Goal: Check status: Check status

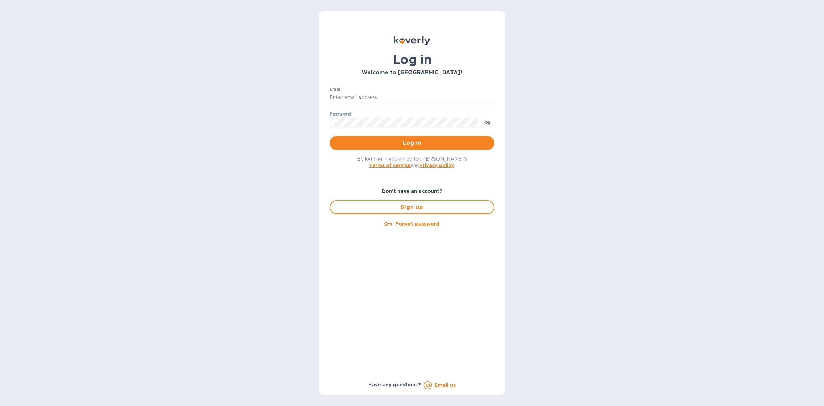
type input "[EMAIL_ADDRESS][DOMAIN_NAME]"
click at [396, 151] on div "By logging in you agree to [PERSON_NAME]'s Terms of service and Privacy policy ." at bounding box center [412, 162] width 176 height 24
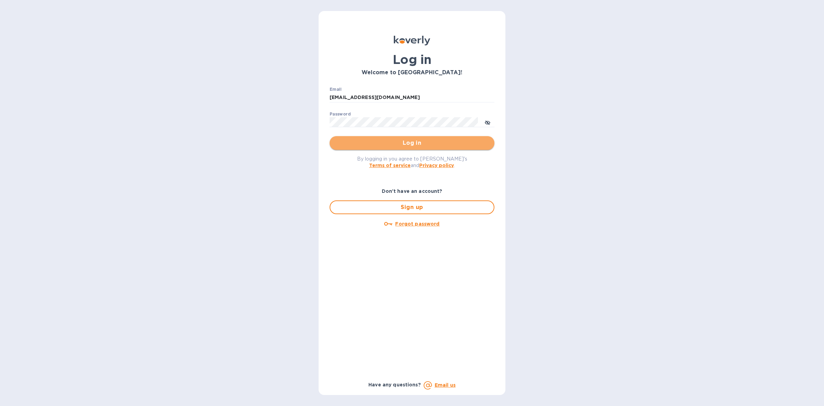
click at [396, 149] on button "Log in" at bounding box center [412, 143] width 165 height 14
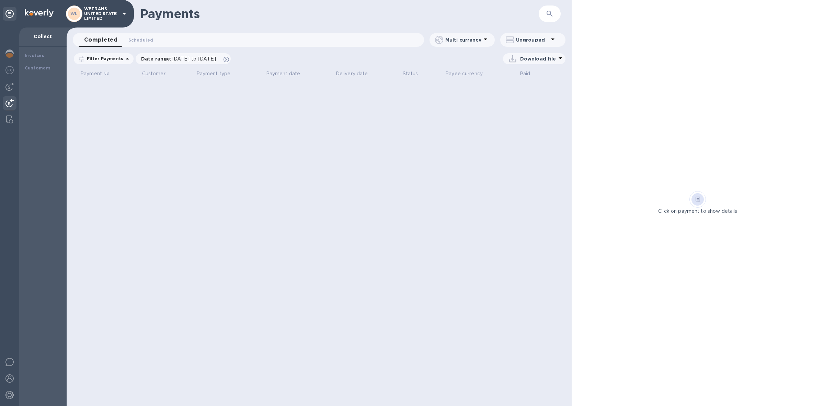
click at [497, 22] on div "Payments ​" at bounding box center [319, 13] width 505 height 27
click at [97, 14] on p "WETRANS UNITED STATE LIMITED" at bounding box center [101, 14] width 34 height 14
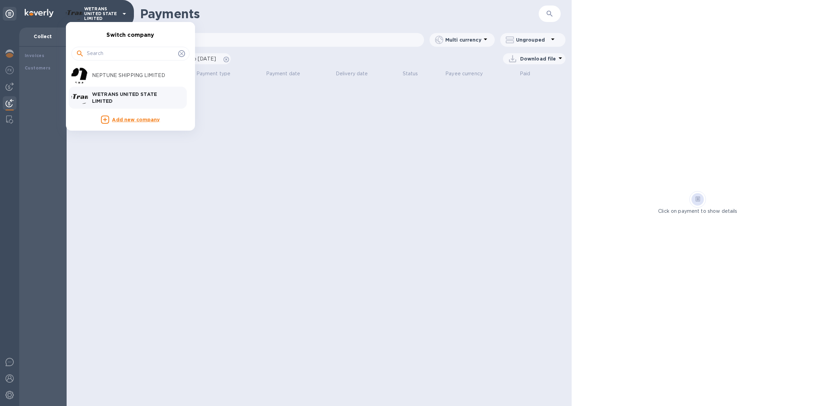
click at [304, 7] on div at bounding box center [412, 203] width 824 height 406
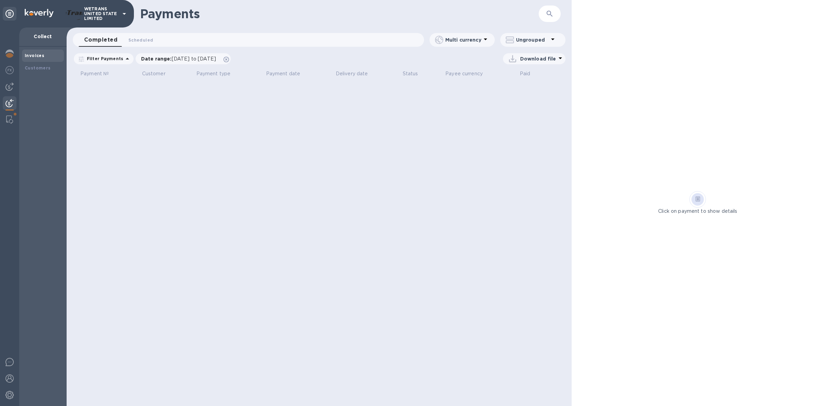
click at [28, 61] on div "Invoices" at bounding box center [43, 55] width 42 height 12
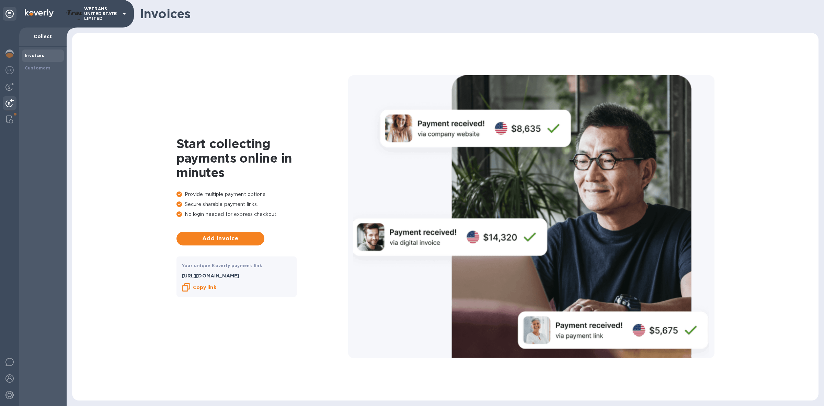
click at [15, 93] on div at bounding box center [9, 216] width 19 height 378
click at [12, 92] on div at bounding box center [10, 87] width 14 height 14
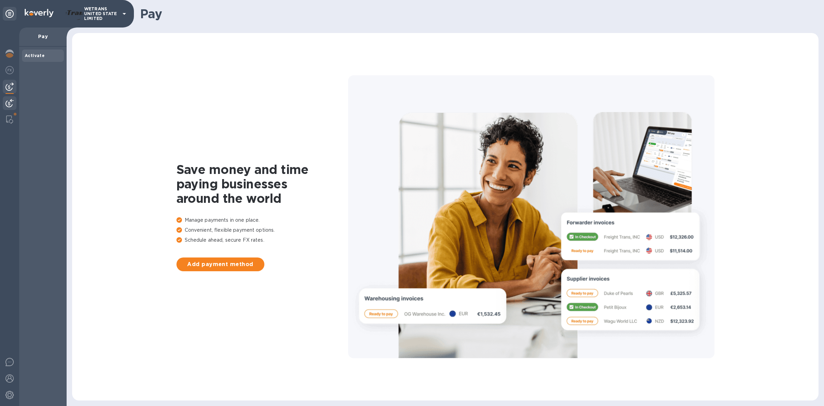
click at [10, 97] on div at bounding box center [10, 103] width 14 height 15
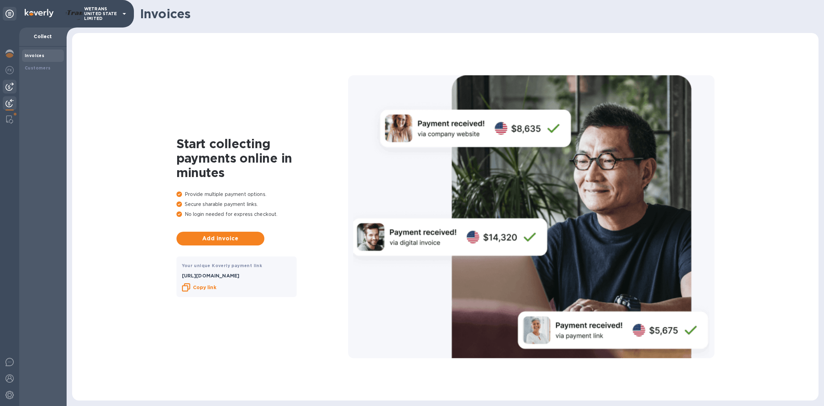
click at [11, 86] on img at bounding box center [9, 86] width 8 height 8
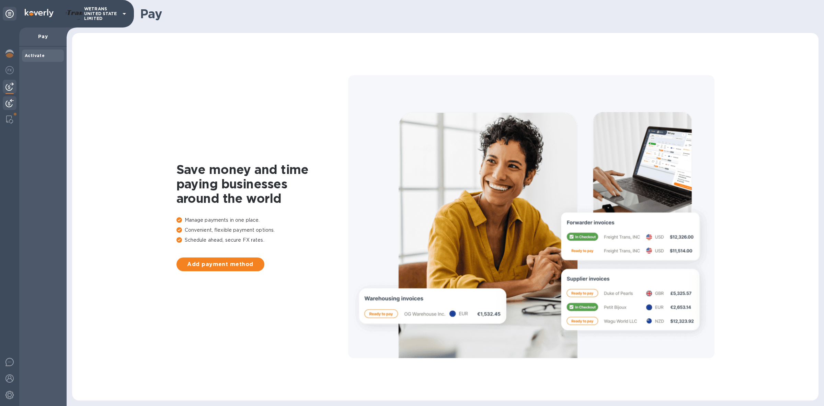
click at [9, 101] on img at bounding box center [9, 103] width 8 height 8
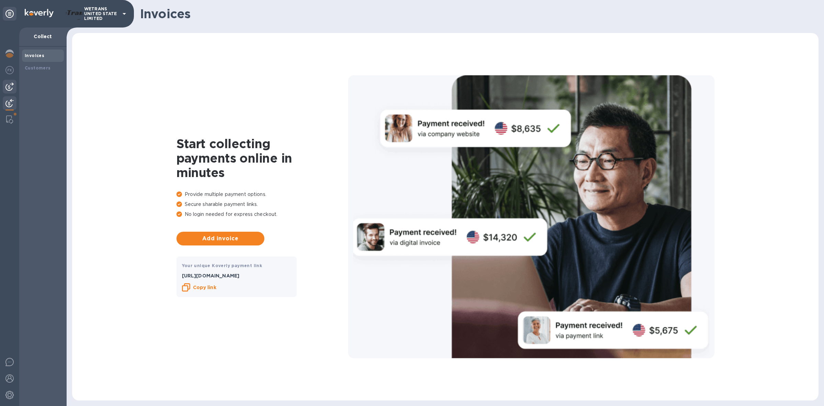
click at [8, 87] on img at bounding box center [9, 86] width 8 height 8
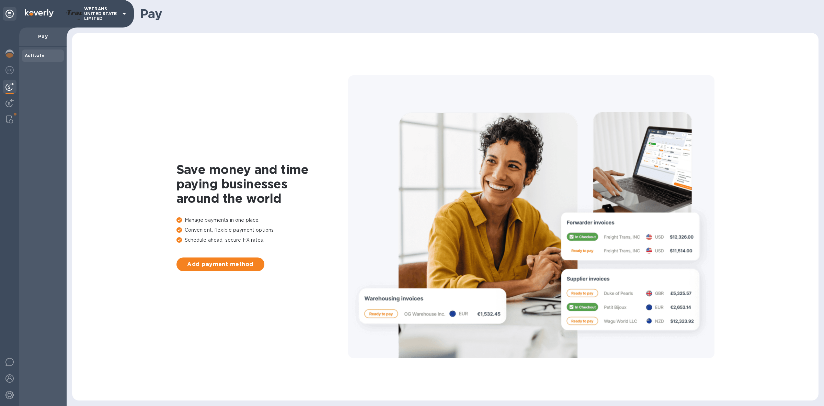
click at [0, 103] on div at bounding box center [9, 216] width 19 height 378
click at [4, 101] on div at bounding box center [10, 103] width 14 height 15
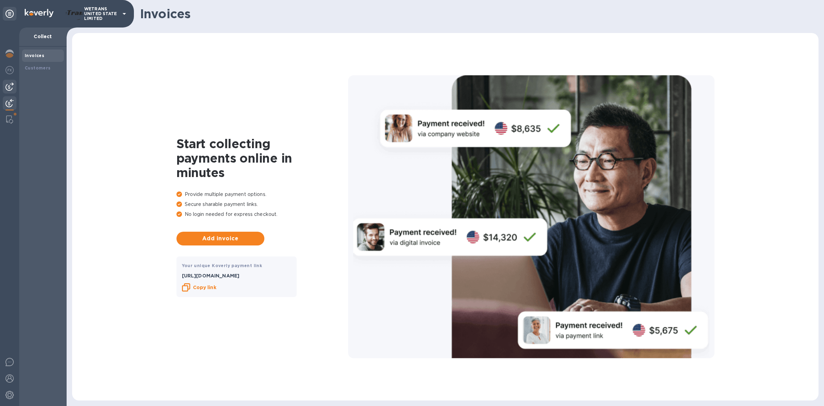
click at [6, 90] on img at bounding box center [9, 86] width 8 height 8
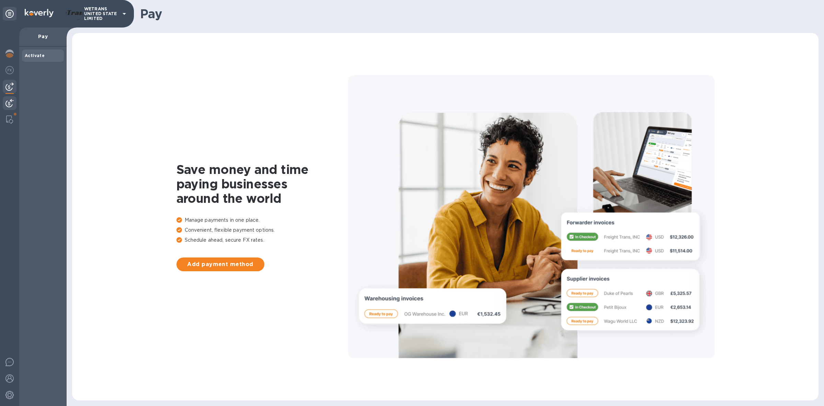
click at [3, 105] on div at bounding box center [10, 103] width 14 height 15
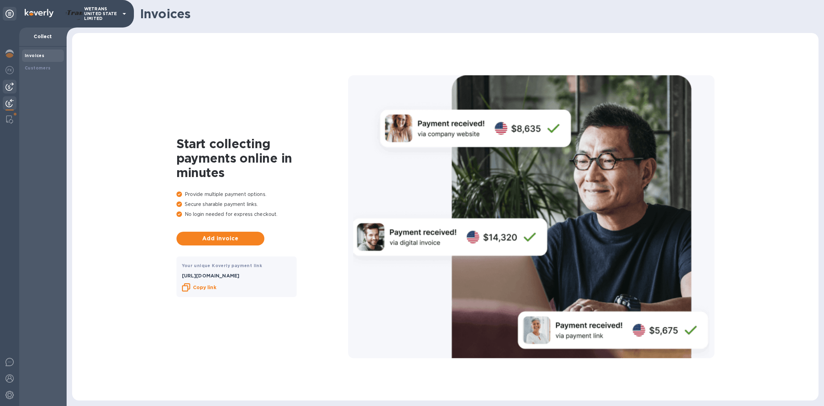
click at [10, 85] on img at bounding box center [9, 86] width 8 height 8
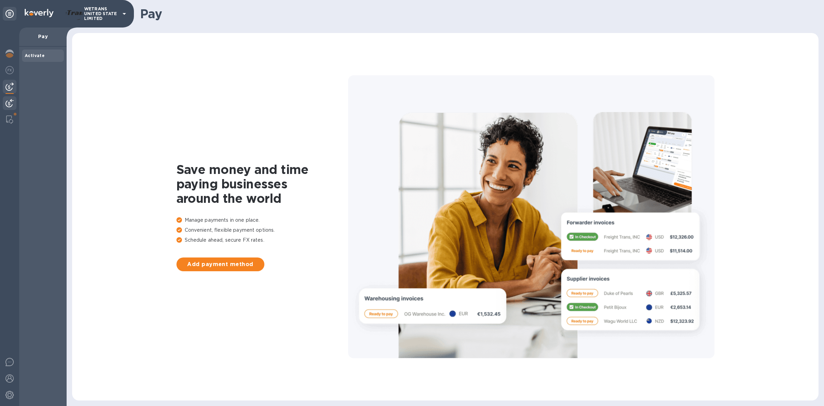
click at [12, 106] on img at bounding box center [9, 103] width 8 height 8
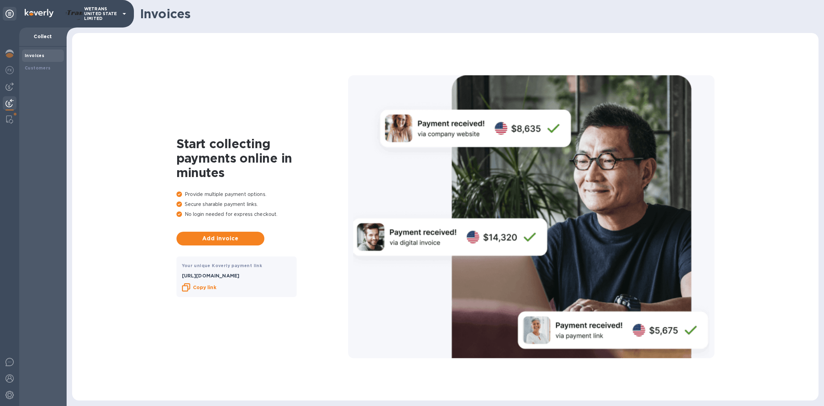
click at [52, 56] on div "Invoices" at bounding box center [43, 55] width 36 height 7
click at [50, 62] on div "Customers" at bounding box center [43, 68] width 42 height 12
click at [11, 106] on img at bounding box center [9, 103] width 8 height 8
click at [5, 103] on img at bounding box center [9, 103] width 8 height 8
click at [10, 83] on img at bounding box center [9, 86] width 8 height 8
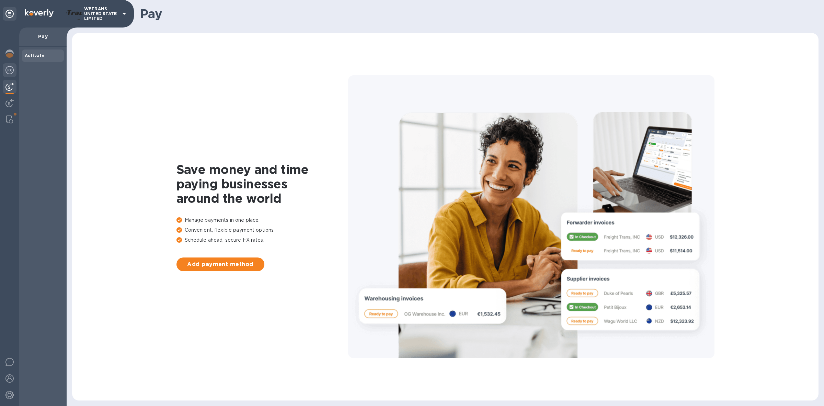
click at [11, 71] on img at bounding box center [9, 70] width 8 height 8
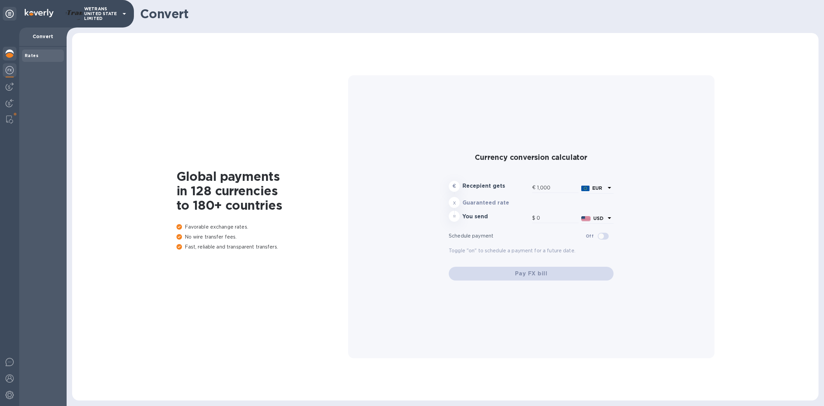
type input "1,177.27"
click at [11, 61] on div at bounding box center [10, 54] width 14 height 15
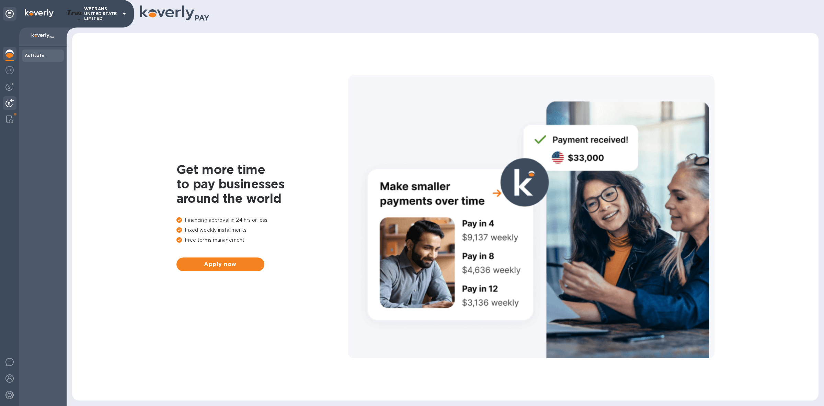
click at [5, 101] on img at bounding box center [9, 103] width 8 height 8
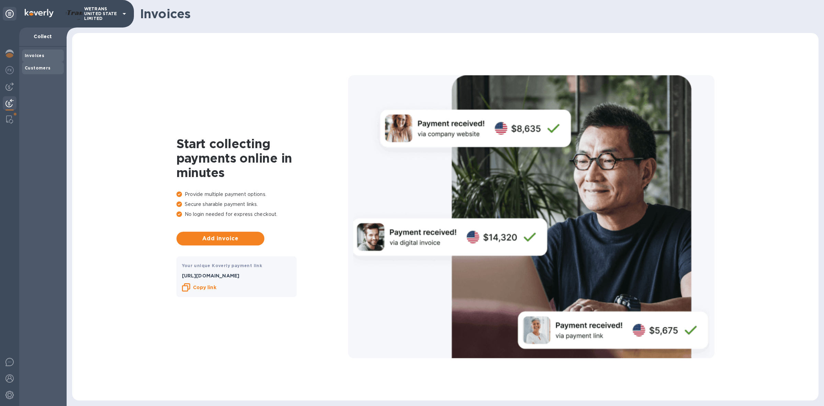
click at [32, 63] on div "Customers" at bounding box center [43, 68] width 42 height 12
click at [32, 60] on div "Invoices" at bounding box center [43, 55] width 42 height 12
click at [8, 93] on div at bounding box center [10, 87] width 14 height 14
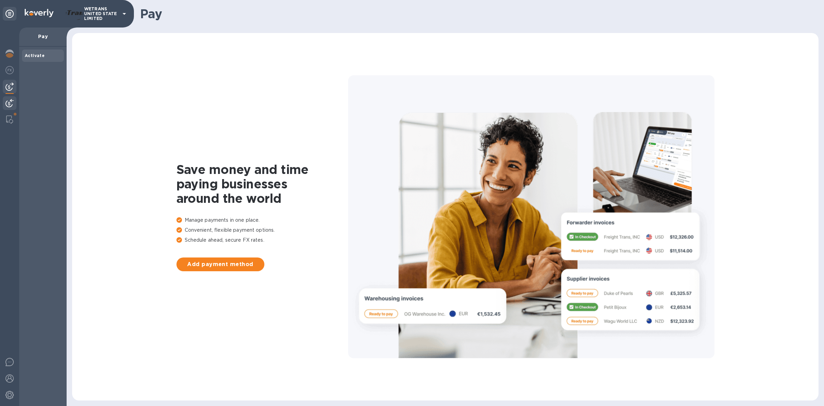
click at [9, 101] on img at bounding box center [9, 103] width 8 height 8
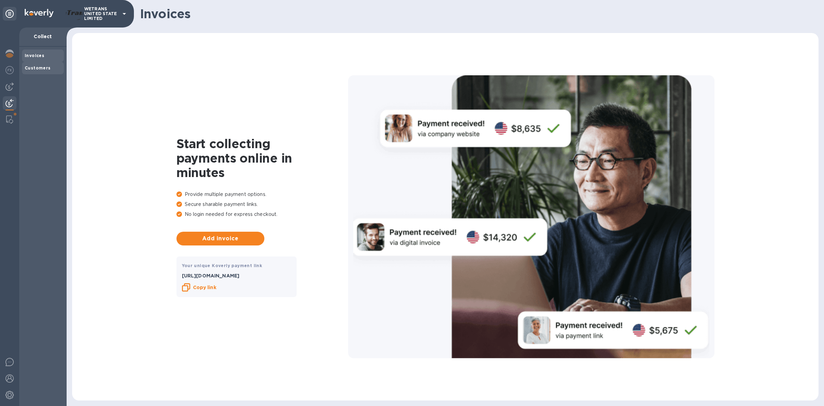
click at [33, 69] on b "Customers" at bounding box center [38, 67] width 26 height 5
click at [33, 35] on p "Collect" at bounding box center [43, 36] width 36 height 7
click at [28, 50] on div "Invoices" at bounding box center [43, 55] width 42 height 12
click at [17, 53] on div at bounding box center [9, 216] width 19 height 378
click at [13, 53] on img at bounding box center [9, 53] width 8 height 8
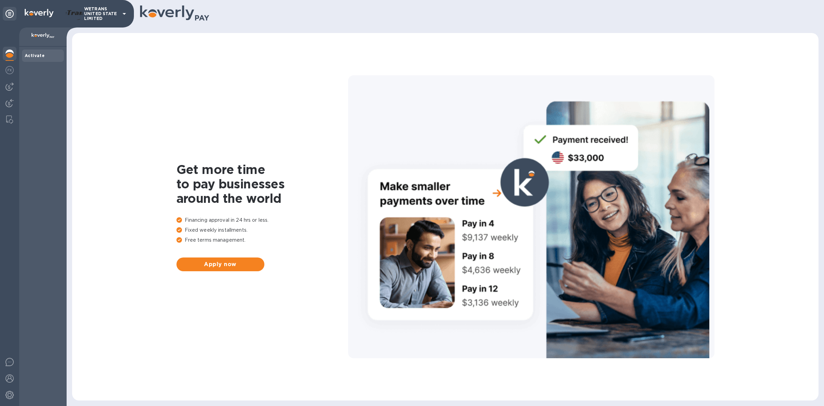
click at [8, 95] on div at bounding box center [9, 216] width 19 height 378
click at [8, 97] on div at bounding box center [10, 103] width 14 height 15
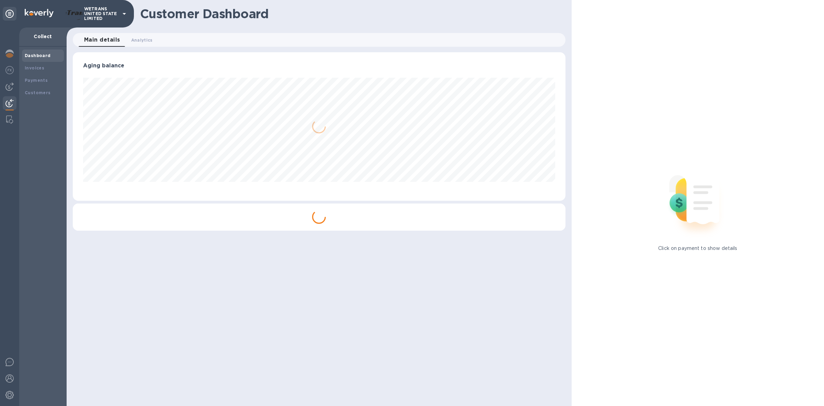
scroll to position [148, 493]
click at [30, 71] on div "Invoices" at bounding box center [43, 68] width 42 height 12
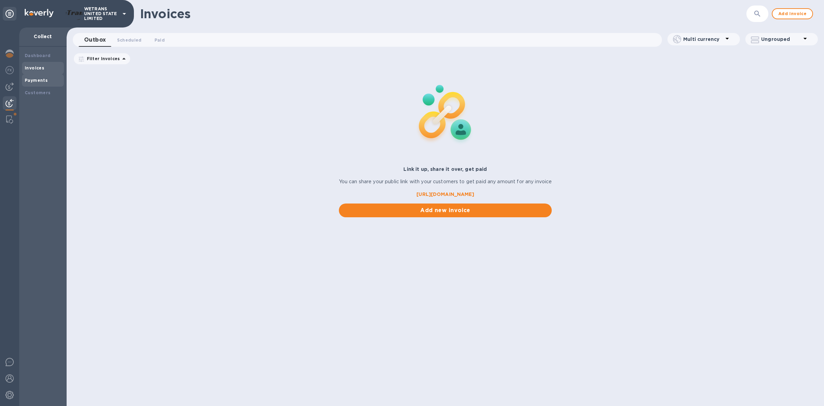
click at [32, 75] on div "Payments" at bounding box center [43, 80] width 42 height 12
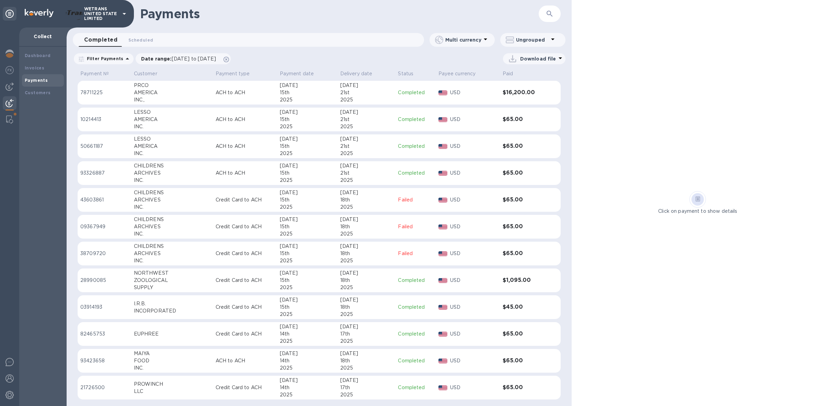
scroll to position [258, 0]
click at [187, 58] on span "[DATE] to [DATE]" at bounding box center [194, 58] width 44 height 5
click at [157, 94] on input "07/13/2025" at bounding box center [164, 94] width 55 height 10
click at [203, 91] on icon "button" at bounding box center [204, 92] width 8 height 8
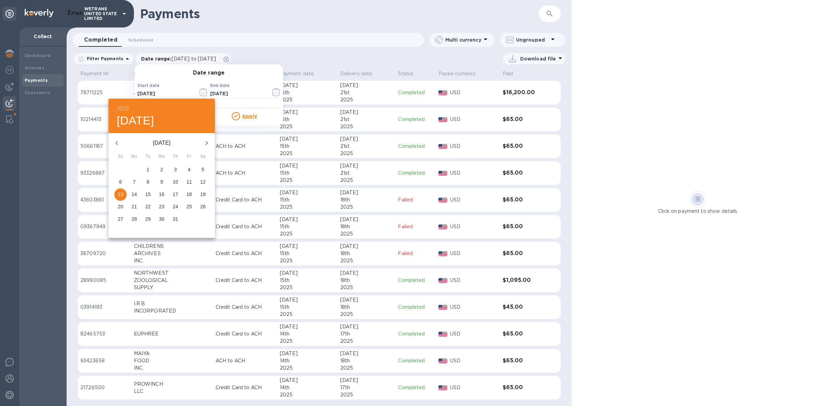
click at [115, 145] on icon "button" at bounding box center [117, 143] width 8 height 8
click at [123, 169] on span "1" at bounding box center [120, 169] width 12 height 7
type input "06/01/2025"
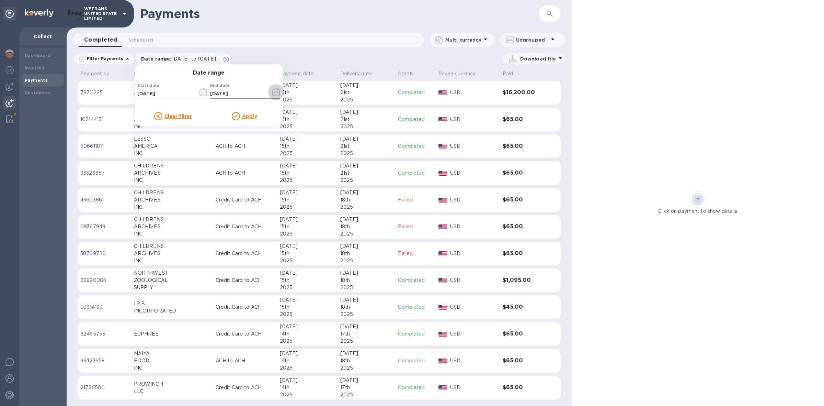
click at [272, 93] on icon "button" at bounding box center [276, 92] width 8 height 8
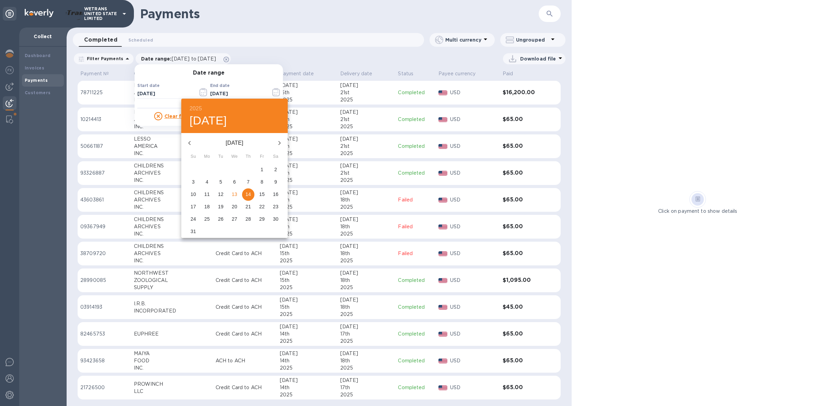
click at [184, 143] on button "button" at bounding box center [189, 143] width 16 height 16
click at [188, 145] on icon "button" at bounding box center [190, 143] width 8 height 8
click at [204, 222] on span "30" at bounding box center [207, 218] width 12 height 7
type input "06/30/2025"
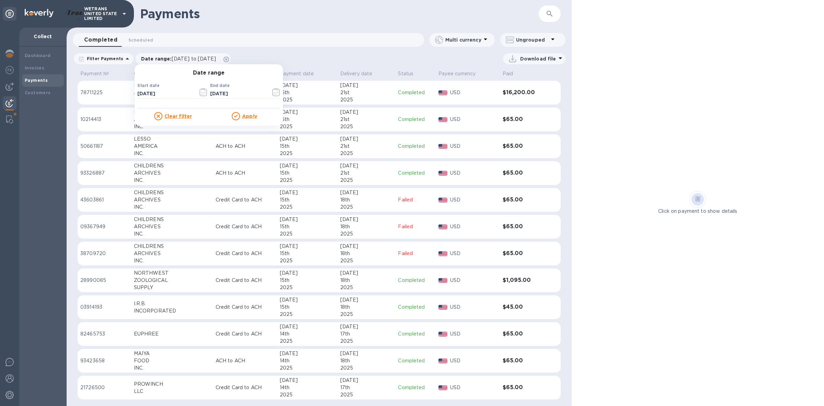
click at [237, 115] on div at bounding box center [237, 116] width 10 height 8
click at [243, 118] on u "Apply" at bounding box center [249, 115] width 15 height 5
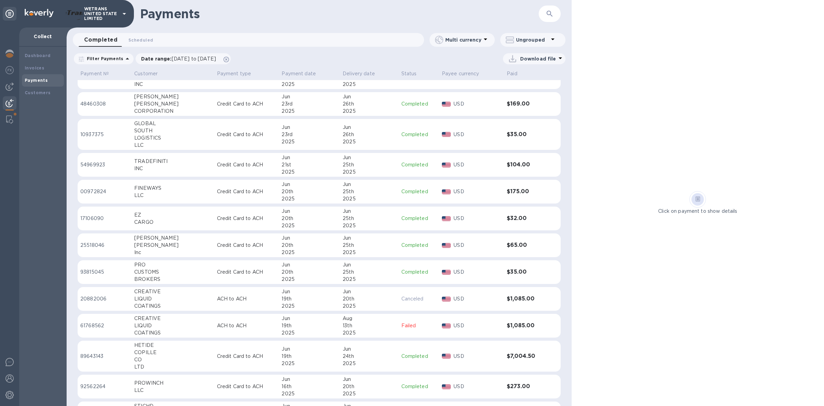
click at [107, 350] on td "89643143" at bounding box center [105, 355] width 54 height 31
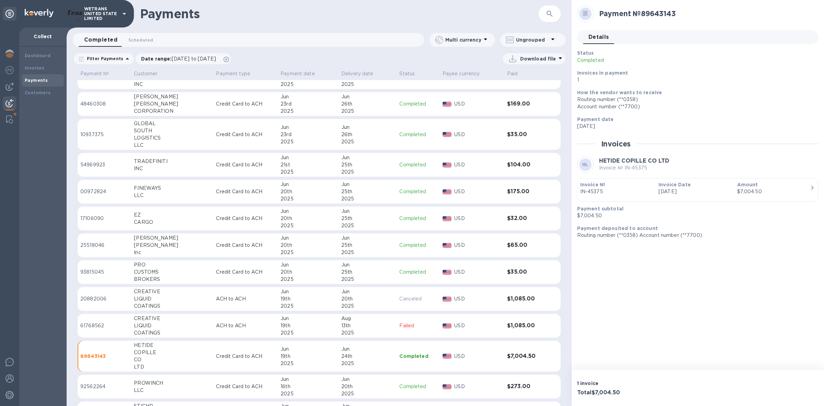
click at [675, 237] on p "Routing number (**0358) Account number (**7700)" at bounding box center [695, 235] width 236 height 7
